Goal: Task Accomplishment & Management: Complete application form

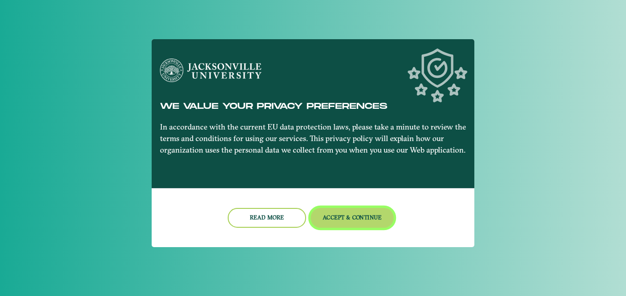
click at [322, 211] on button "Accept & Continue" at bounding box center [352, 218] width 83 height 20
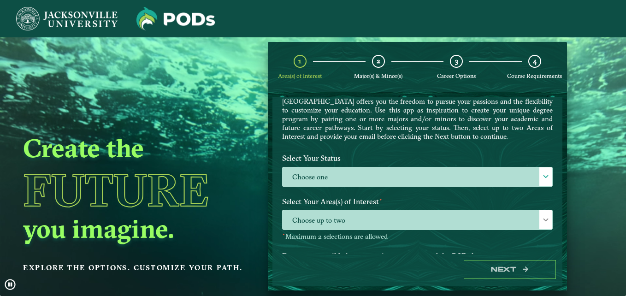
scroll to position [36, 0]
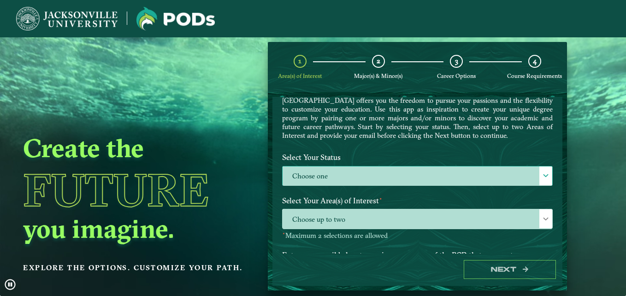
click at [351, 178] on label "Choose one" at bounding box center [418, 176] width 270 height 20
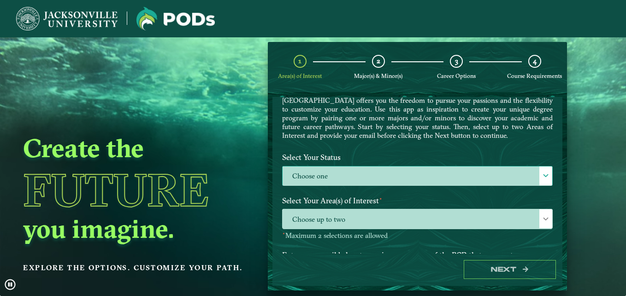
scroll to position [5, 42]
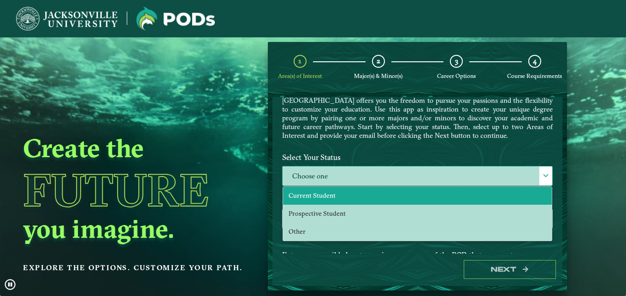
click at [335, 196] on li "Current Student" at bounding box center [417, 196] width 269 height 18
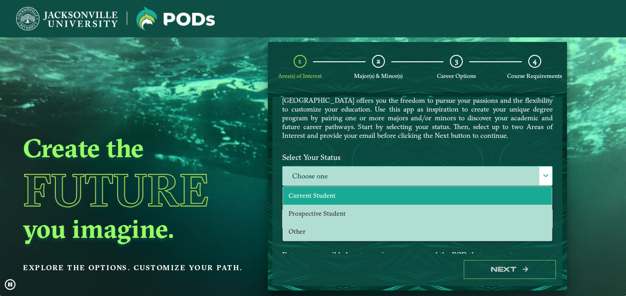
select select "[object Object]"
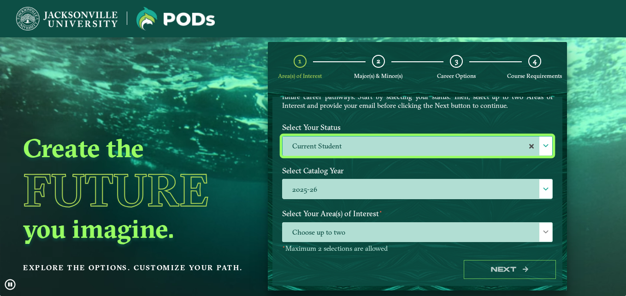
scroll to position [66, 0]
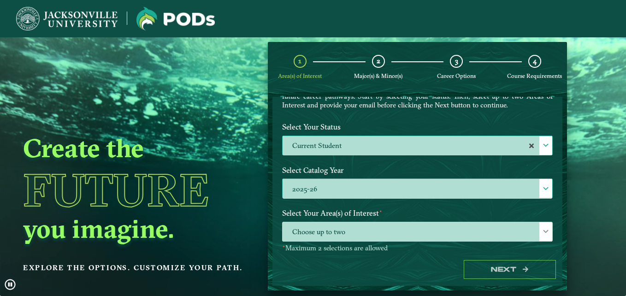
click at [350, 190] on label "2025-26" at bounding box center [418, 189] width 270 height 20
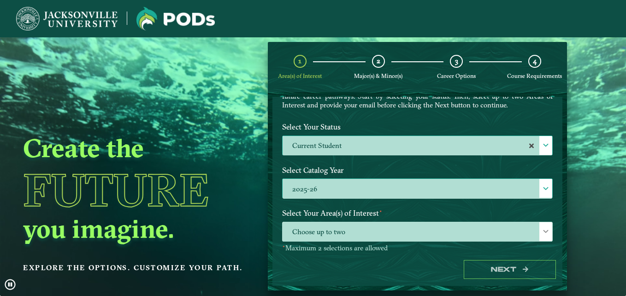
scroll to position [5, 42]
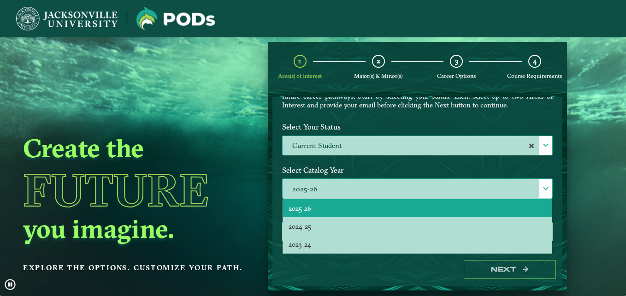
click at [350, 190] on label "2025-26" at bounding box center [418, 189] width 270 height 20
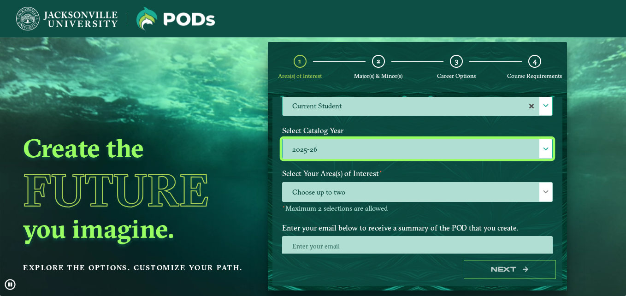
scroll to position [107, 0]
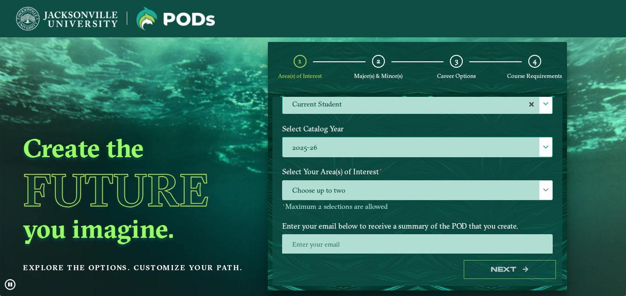
click at [350, 190] on span "Choose up to two" at bounding box center [418, 191] width 270 height 20
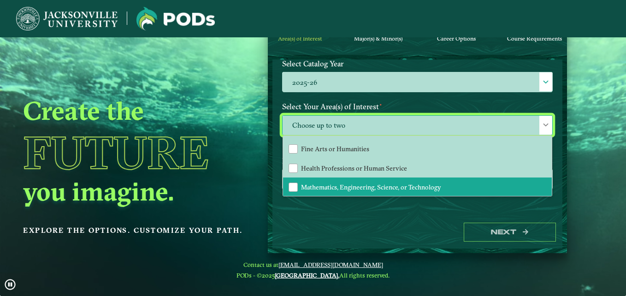
scroll to position [58, 0]
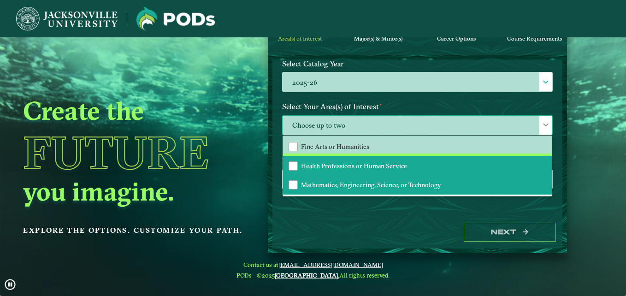
click at [358, 169] on span "Health Professions or Human Service" at bounding box center [354, 166] width 106 height 8
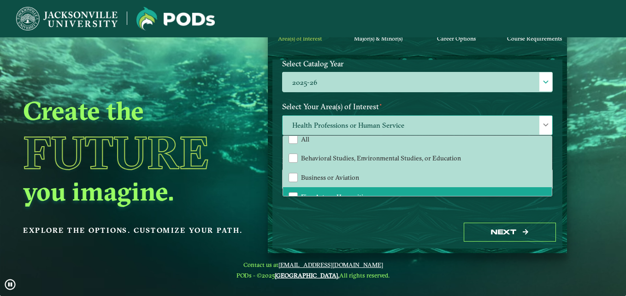
scroll to position [0, 0]
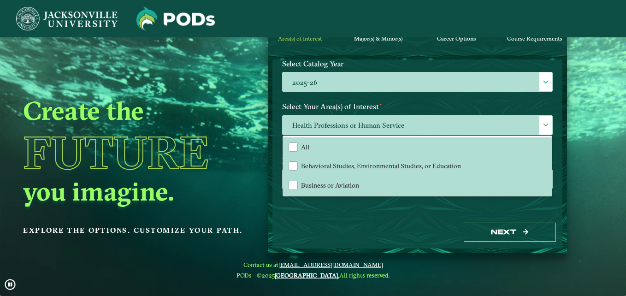
click at [432, 108] on label "Select Your Area(s) of Interest ⋆" at bounding box center [417, 106] width 285 height 17
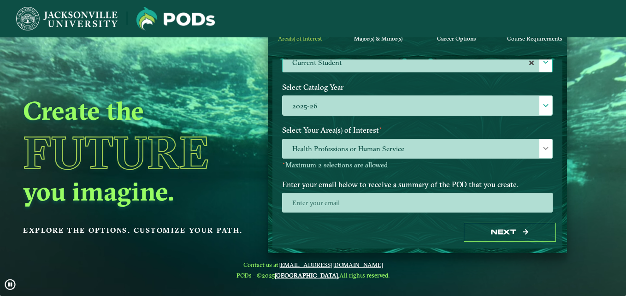
scroll to position [111, 0]
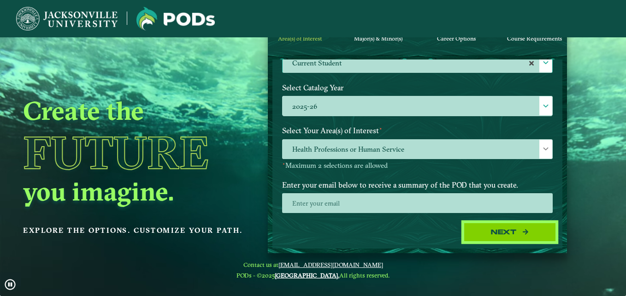
click at [481, 232] on button "Next" at bounding box center [510, 232] width 92 height 19
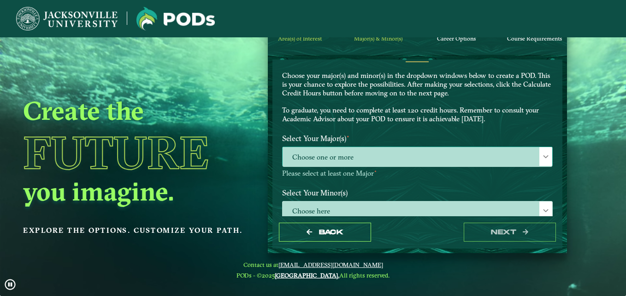
scroll to position [23, 0]
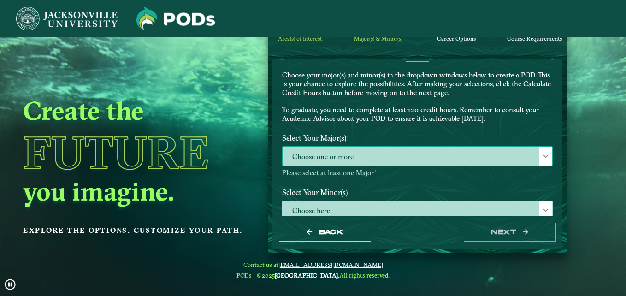
click at [429, 152] on span "Choose one or more" at bounding box center [418, 157] width 270 height 20
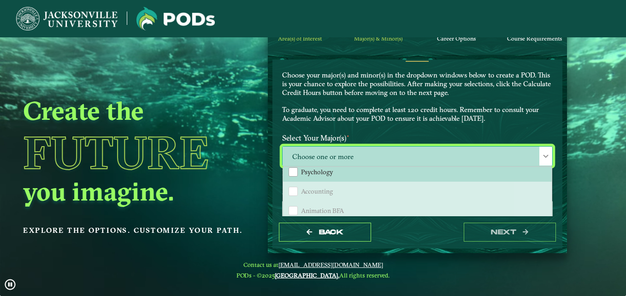
scroll to position [64, 0]
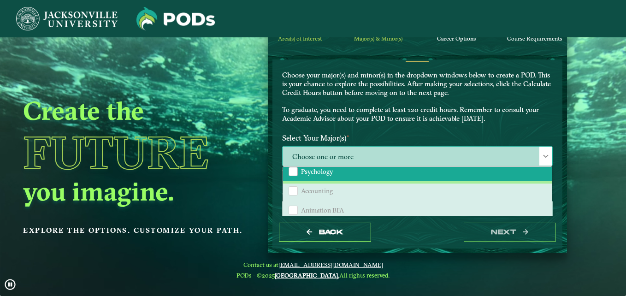
click at [372, 175] on li "Psychology" at bounding box center [417, 171] width 269 height 19
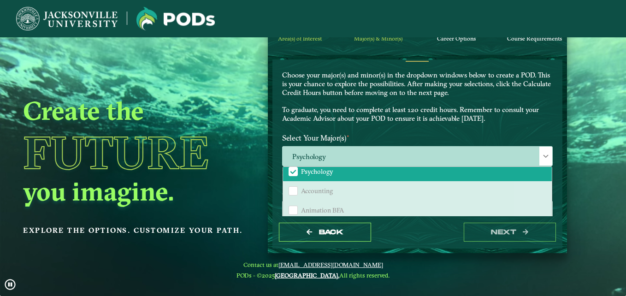
click at [428, 128] on div "EXPLORE OUR PROGRAMS Choose your major(s) and minor(s) in the dropdown windows …" at bounding box center [417, 87] width 285 height 83
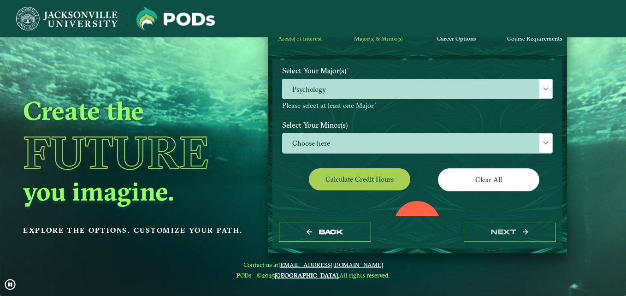
scroll to position [98, 0]
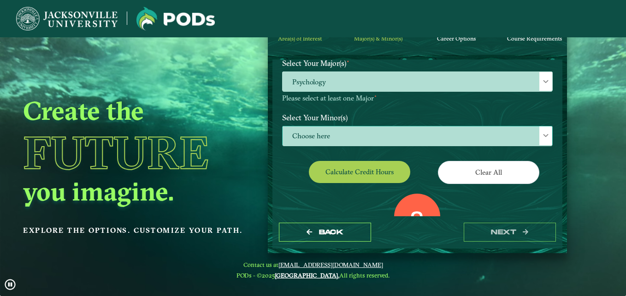
click at [415, 129] on span "Choose here" at bounding box center [418, 136] width 270 height 20
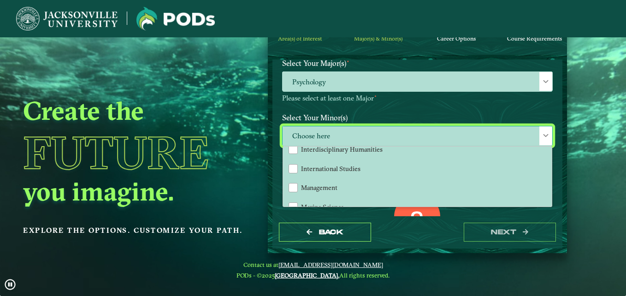
scroll to position [600, 0]
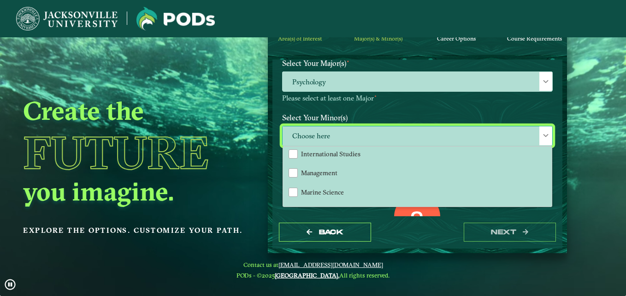
click at [396, 133] on span "Choose here" at bounding box center [418, 136] width 270 height 20
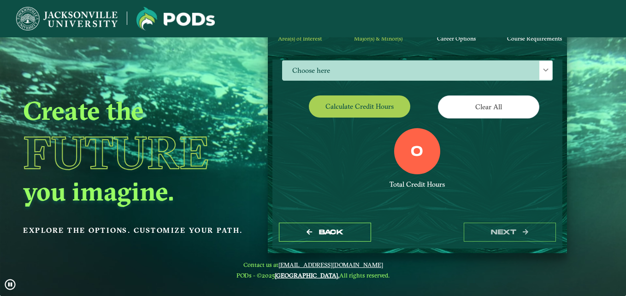
scroll to position [164, 0]
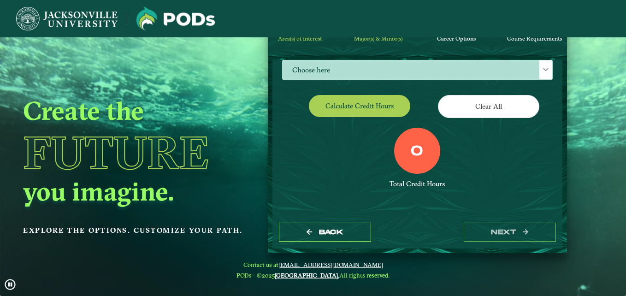
click at [426, 167] on div "0" at bounding box center [417, 151] width 46 height 46
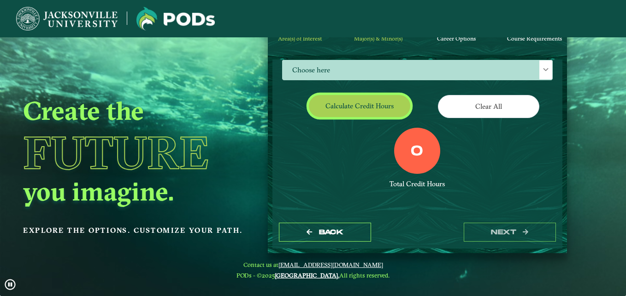
click at [383, 112] on button "Calculate credit hours" at bounding box center [359, 106] width 101 height 22
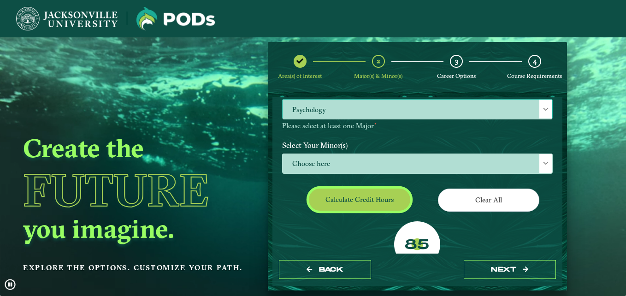
scroll to position [106, 0]
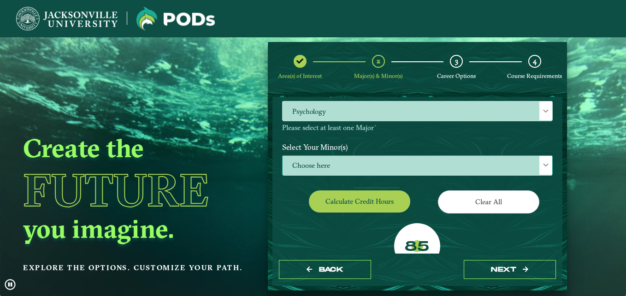
click at [484, 156] on span "Choose here" at bounding box center [418, 166] width 270 height 20
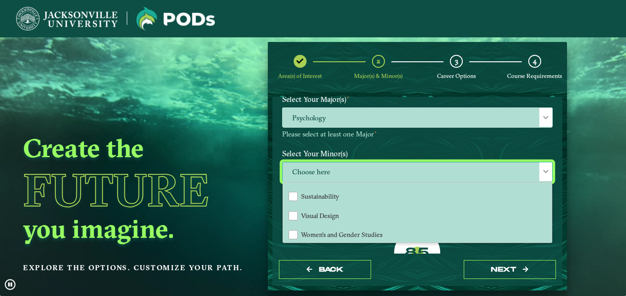
scroll to position [978, 0]
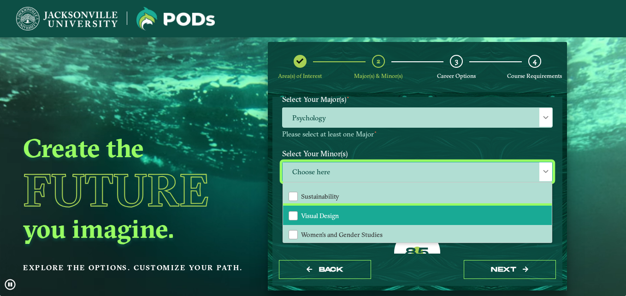
click at [425, 209] on li "Visual Design" at bounding box center [417, 215] width 269 height 19
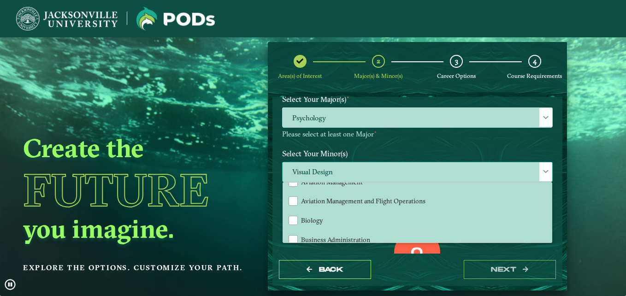
scroll to position [107, 0]
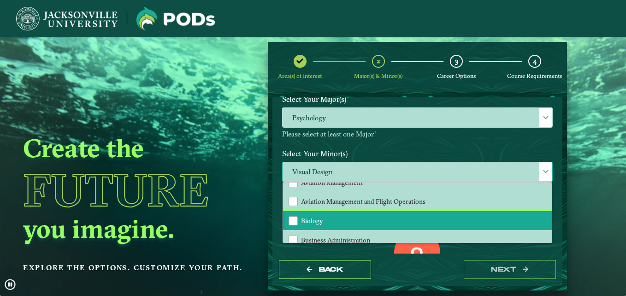
click at [349, 212] on li "Biology" at bounding box center [417, 220] width 269 height 19
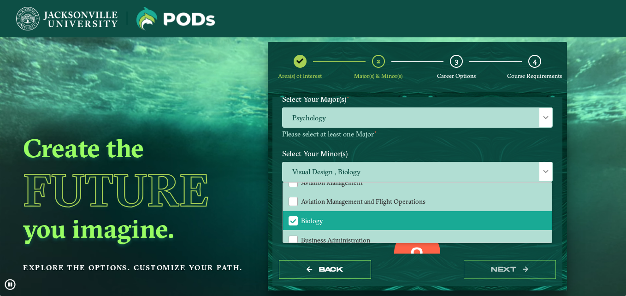
click at [396, 150] on label "Select Your Minor(s)" at bounding box center [417, 153] width 285 height 17
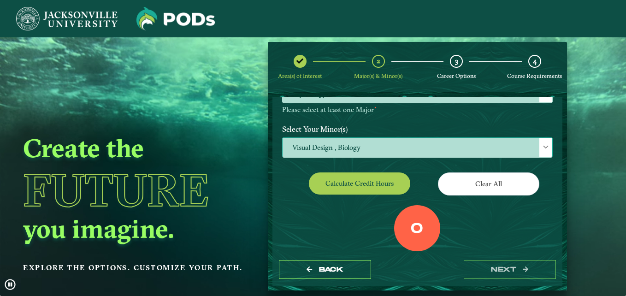
scroll to position [124, 0]
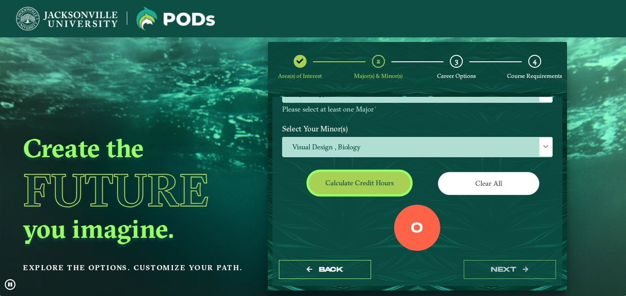
click at [380, 179] on button "Calculate credit hours" at bounding box center [359, 183] width 101 height 22
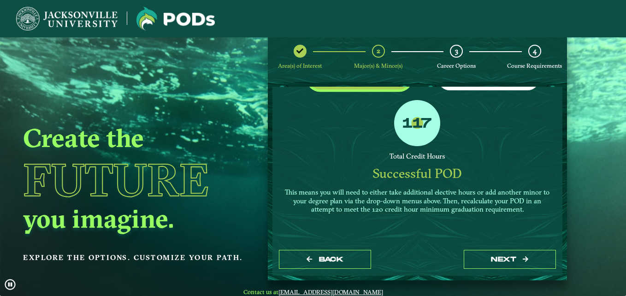
scroll to position [11, 0]
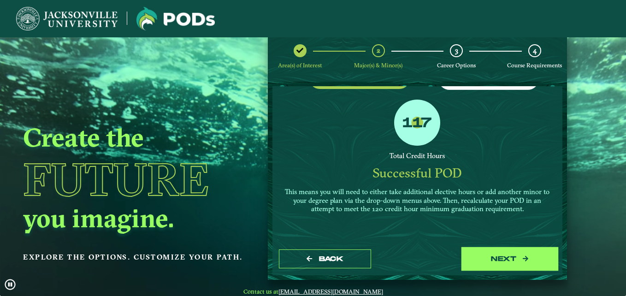
click at [497, 254] on button "next" at bounding box center [510, 259] width 92 height 19
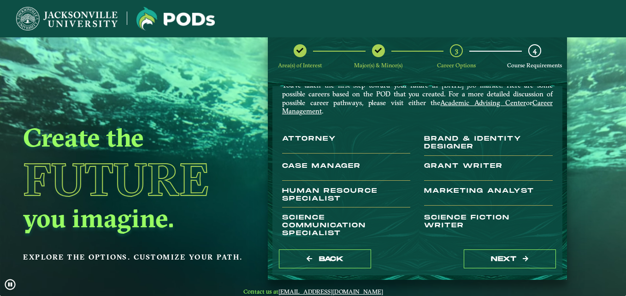
scroll to position [0, 0]
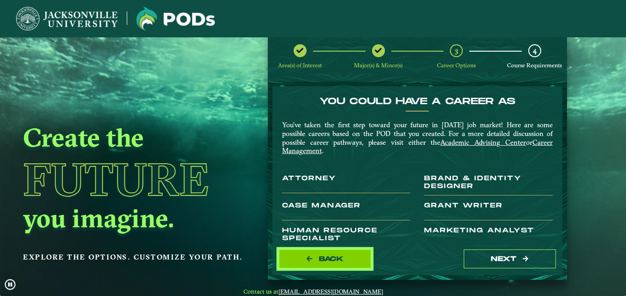
click at [331, 250] on button "Back" at bounding box center [325, 259] width 92 height 19
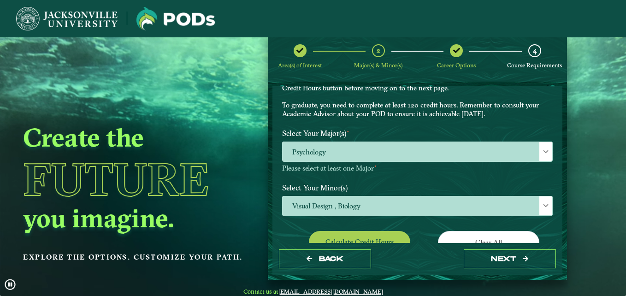
scroll to position [65, 0]
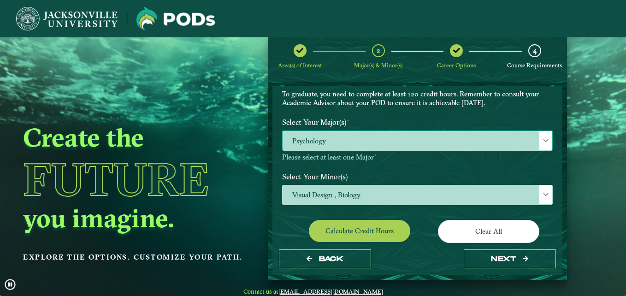
click at [455, 131] on span "Psychology" at bounding box center [418, 141] width 270 height 20
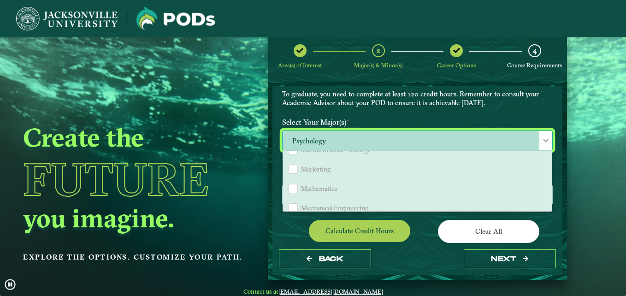
scroll to position [646, 0]
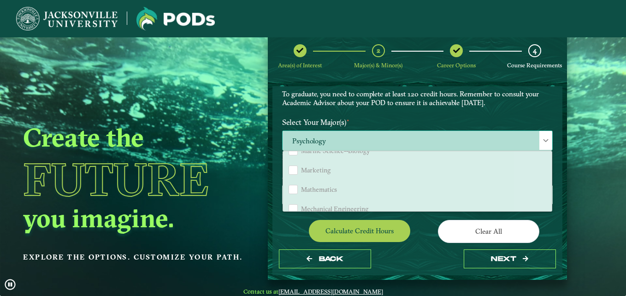
click at [543, 143] on span at bounding box center [546, 140] width 6 height 6
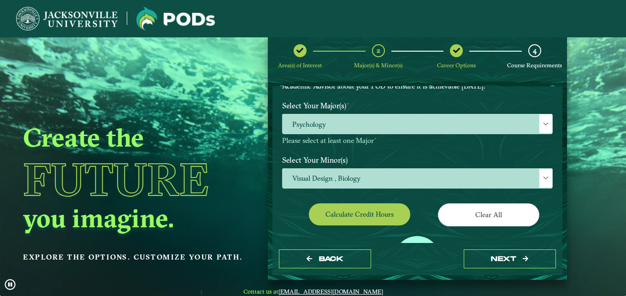
scroll to position [83, 0]
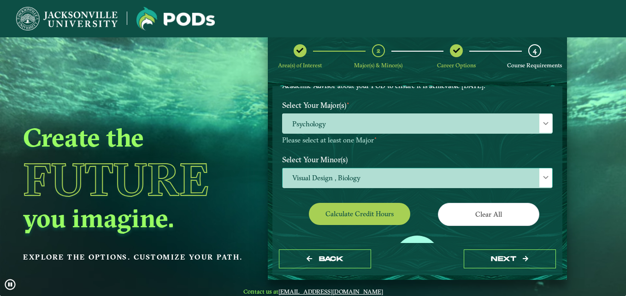
click at [544, 174] on span at bounding box center [546, 177] width 6 height 6
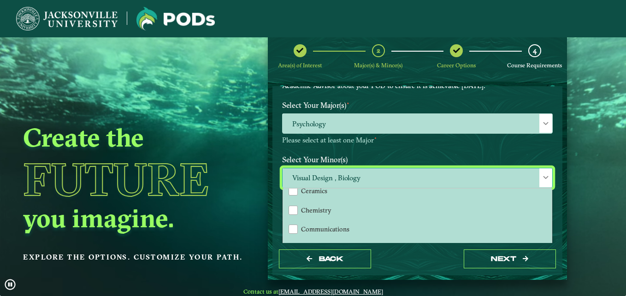
scroll to position [200, 0]
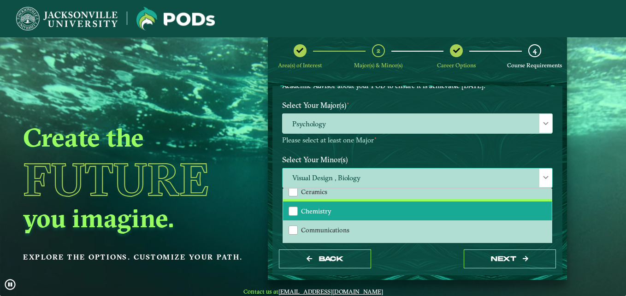
click at [312, 210] on span "Chemistry" at bounding box center [316, 211] width 30 height 8
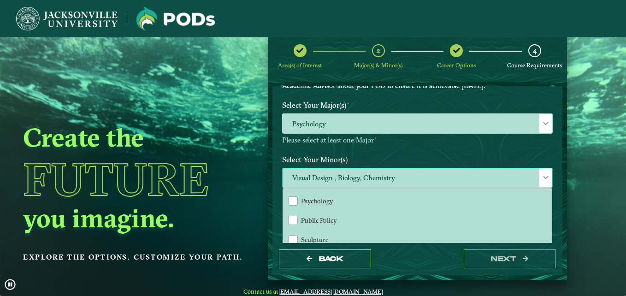
scroll to position [826, 0]
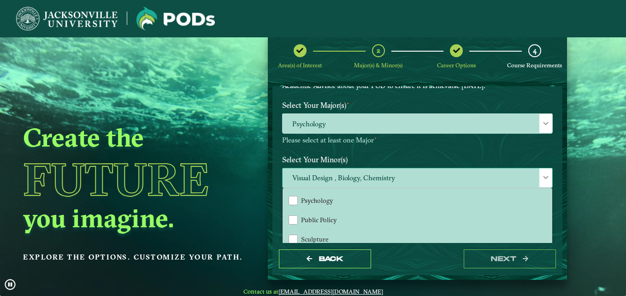
click at [543, 177] on span at bounding box center [546, 177] width 6 height 6
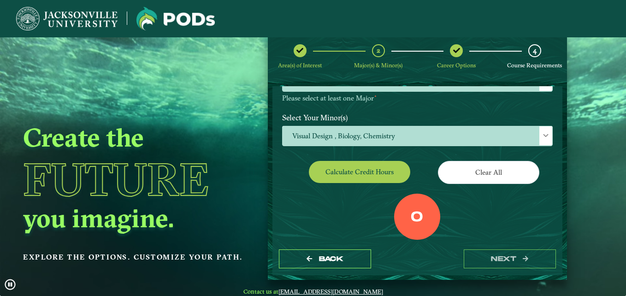
scroll to position [125, 0]
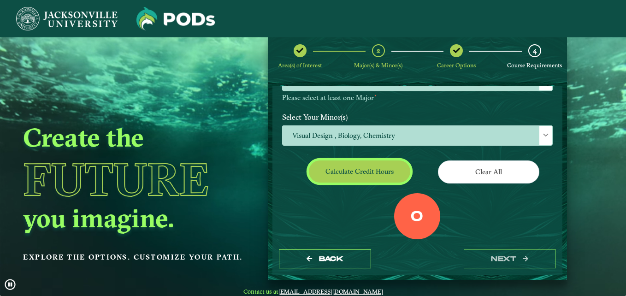
click at [387, 166] on button "Calculate credit hours" at bounding box center [359, 171] width 101 height 22
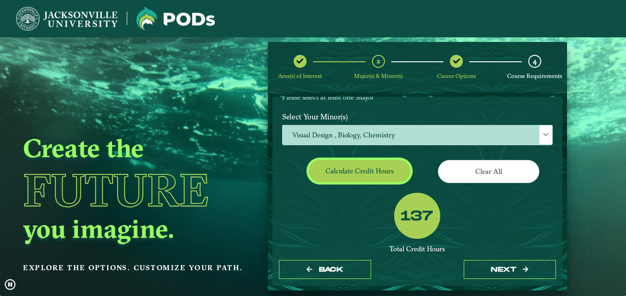
scroll to position [210, 0]
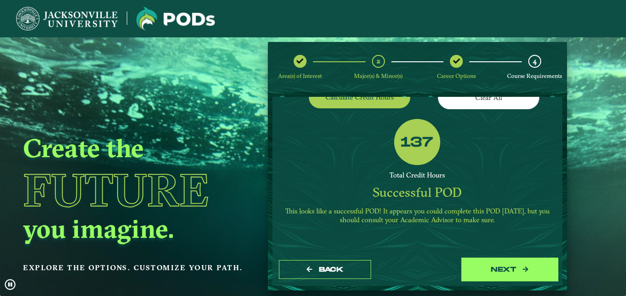
click at [484, 266] on button "next" at bounding box center [510, 269] width 92 height 19
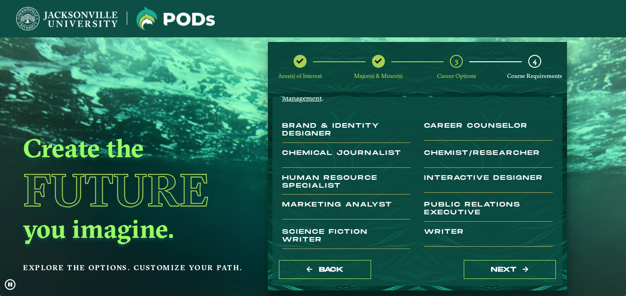
scroll to position [62, 0]
